Goal: Information Seeking & Learning: Learn about a topic

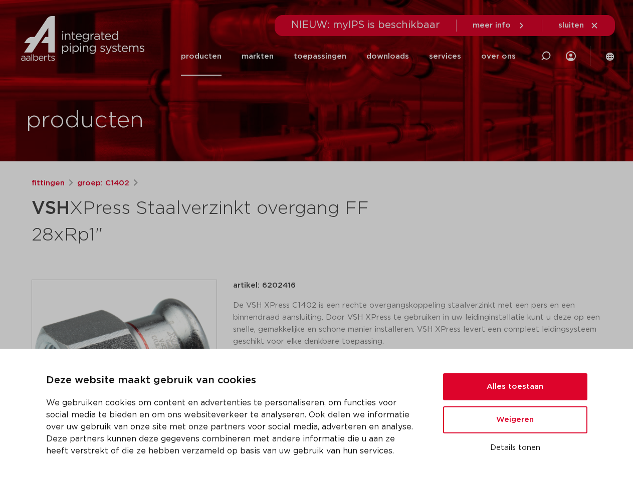
click at [316, 241] on h1 "VSH XPress Staalverzinkt overgang FF 28xRp1"" at bounding box center [220, 221] width 376 height 54
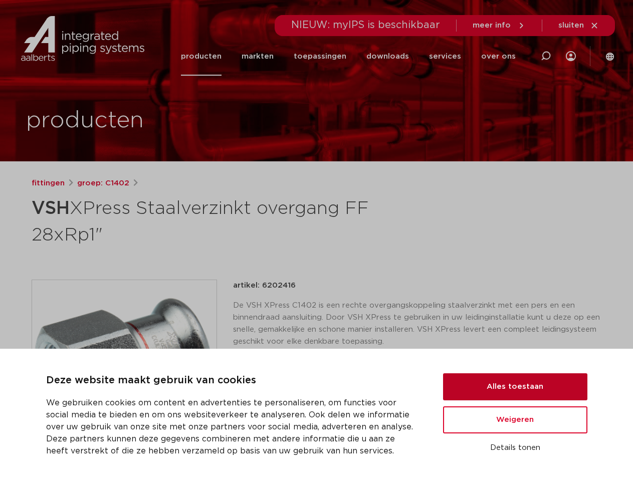
click at [515, 387] on button "Alles toestaan" at bounding box center [515, 386] width 144 height 27
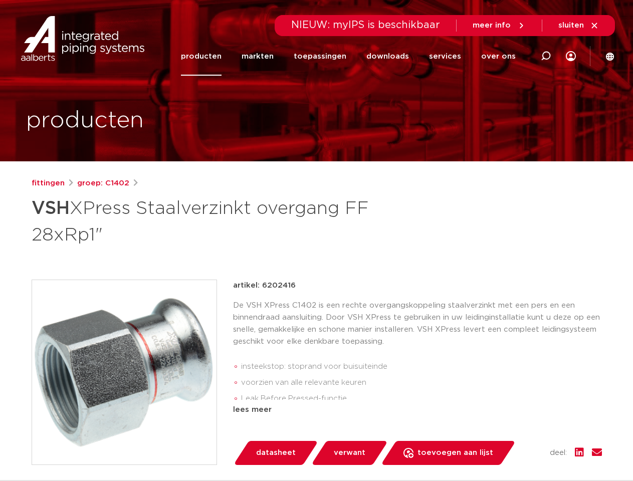
click at [515, 420] on div "artikel: 6202416 De VSH XPress C1402 is een rechte overgangskoppeling staalverz…" at bounding box center [417, 372] width 369 height 185
click at [515, 448] on div "datasheet verwant toevoegen aan lijst opslaan in my IPS verwijder uit lijst" at bounding box center [421, 453] width 361 height 24
click at [353, 56] on li "toepassingen" at bounding box center [320, 56] width 73 height 39
click at [546, 56] on icon at bounding box center [546, 56] width 12 height 12
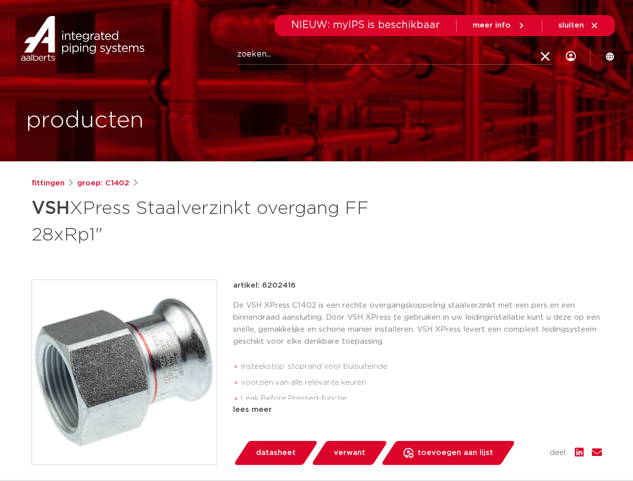
click at [579, 26] on span "sluiten" at bounding box center [571, 26] width 26 height 8
